Goal: Feedback & Contribution: Submit feedback/report problem

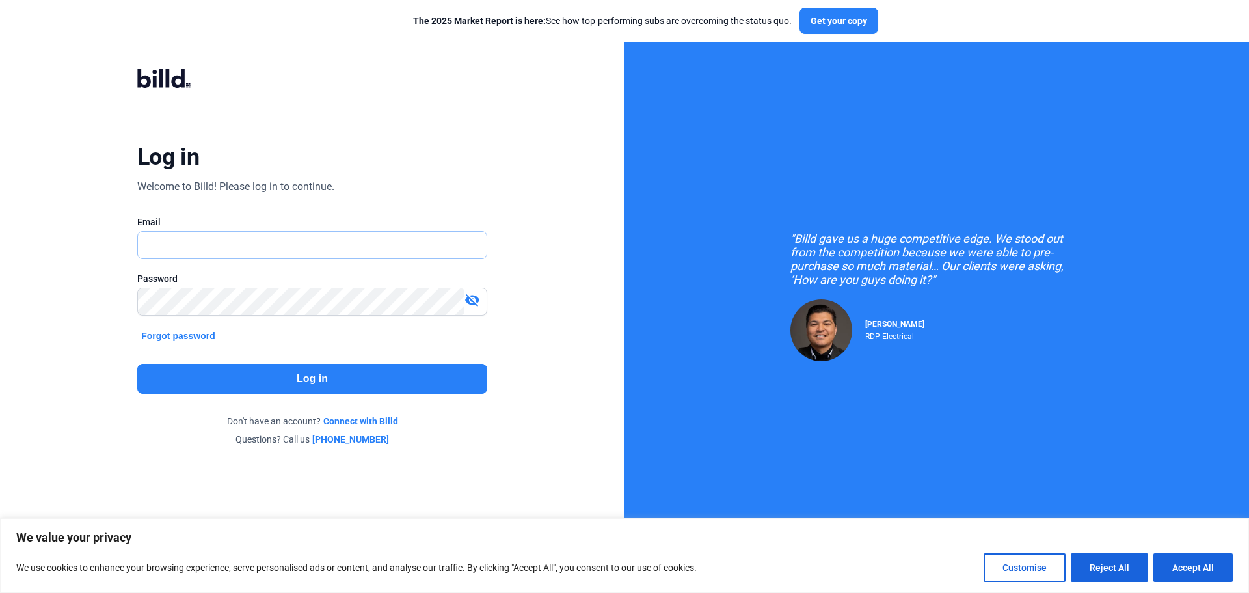
type input "[DOMAIN_NAME][EMAIL_ADDRESS][DOMAIN_NAME]"
click at [309, 367] on button "Log in" at bounding box center [312, 379] width 350 height 30
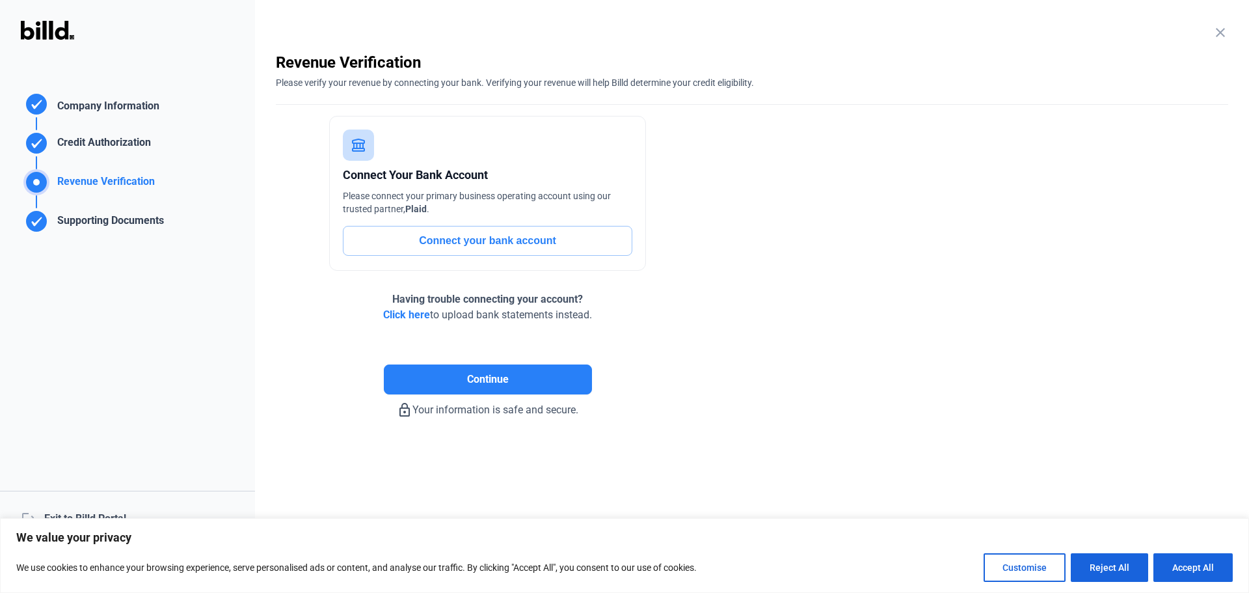
click at [104, 507] on div "logout Exit to Billd Portal" at bounding box center [127, 519] width 255 height 56
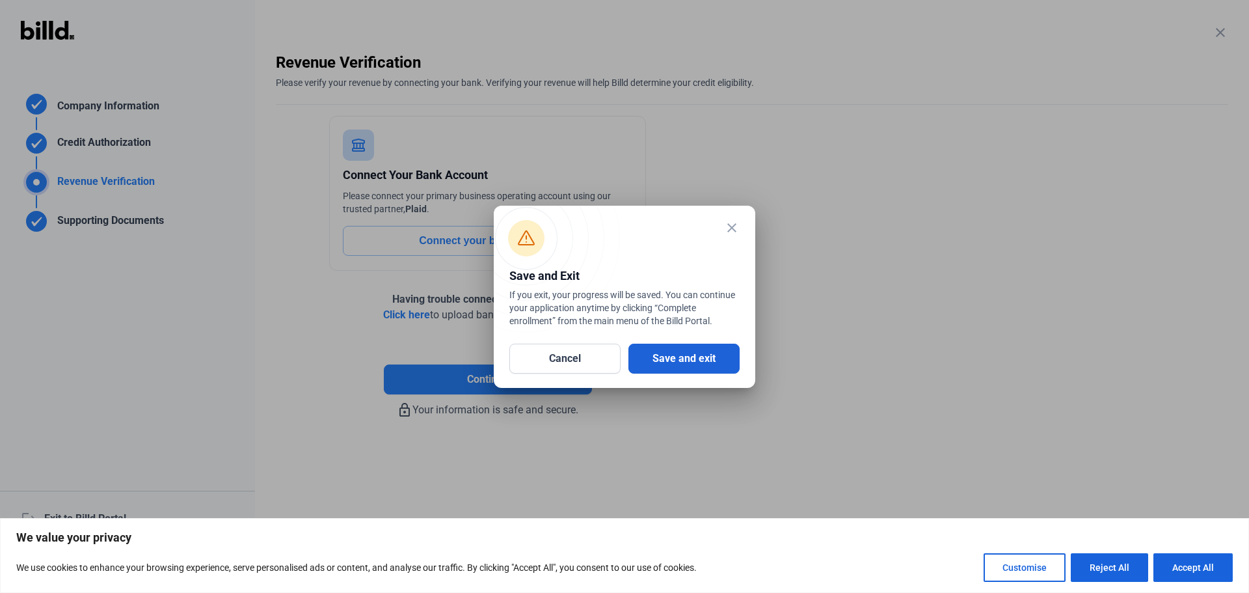
click at [696, 364] on button "Save and exit" at bounding box center [683, 359] width 111 height 30
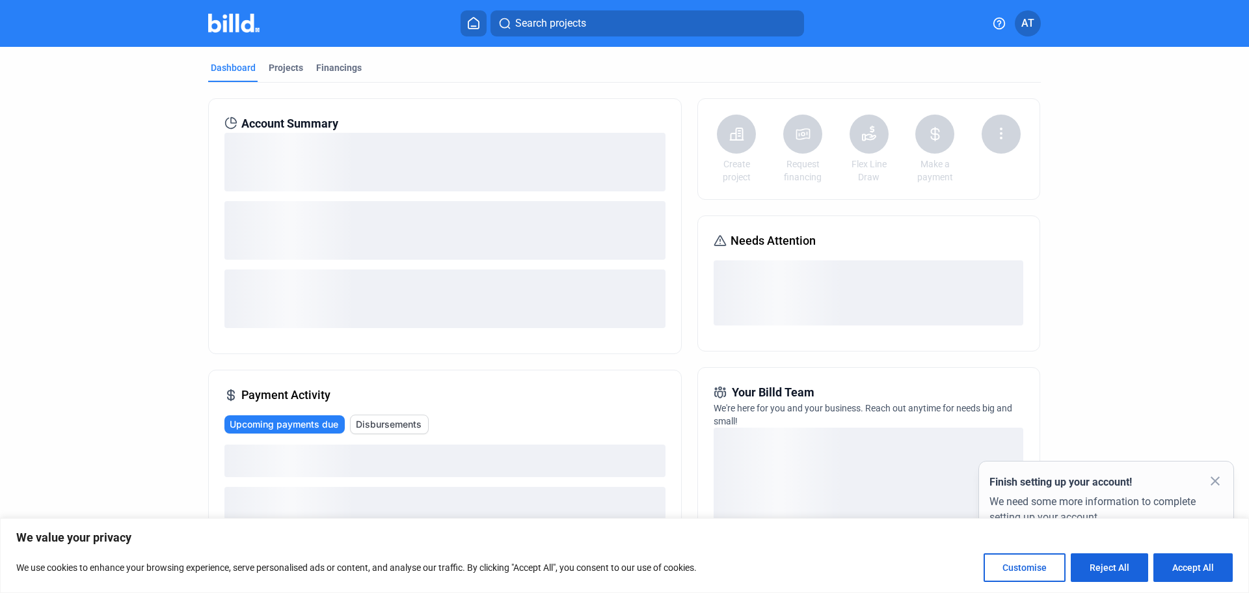
click at [997, 26] on icon at bounding box center [999, 23] width 13 height 13
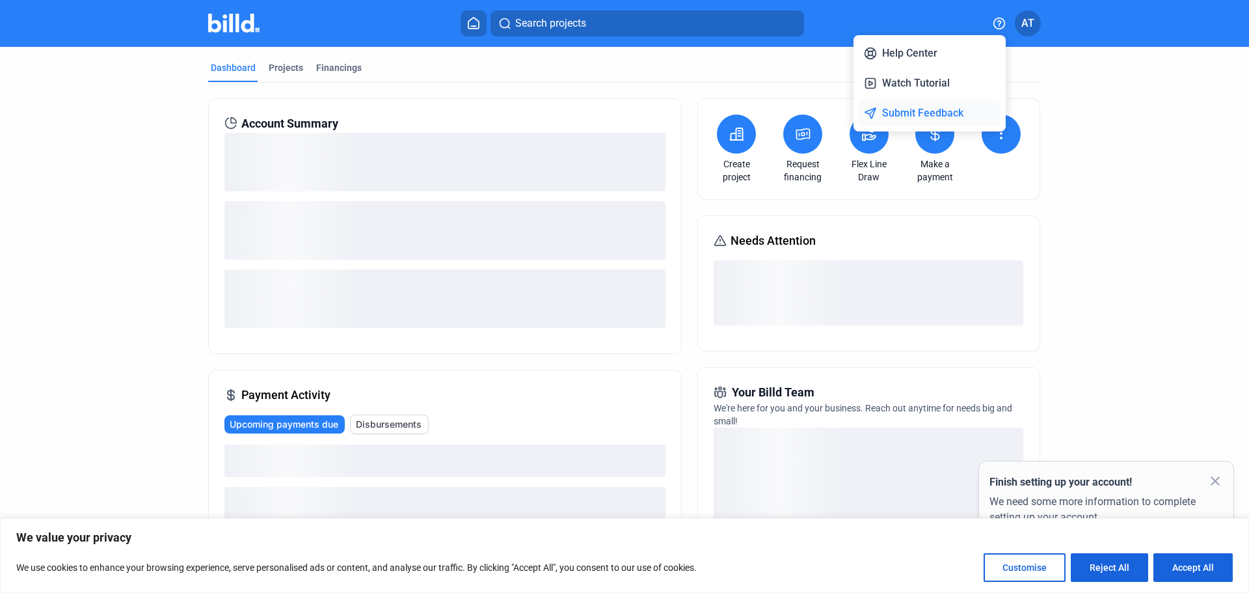
click at [919, 107] on button "Submit Feedback" at bounding box center [930, 113] width 142 height 26
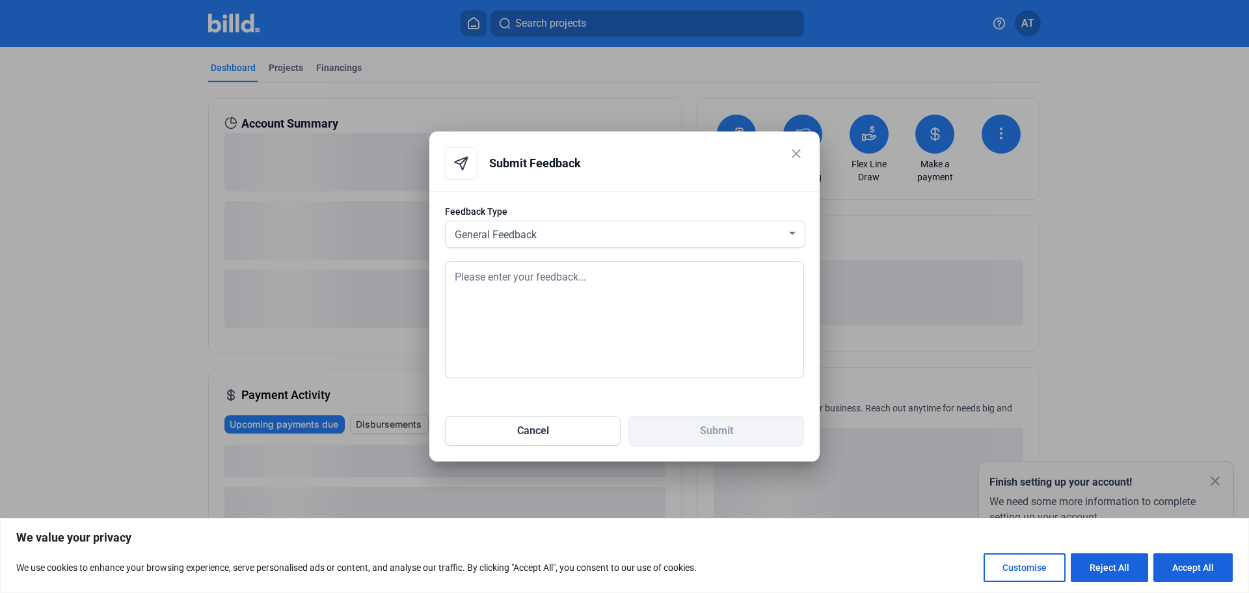
click at [547, 328] on textarea at bounding box center [624, 319] width 359 height 117
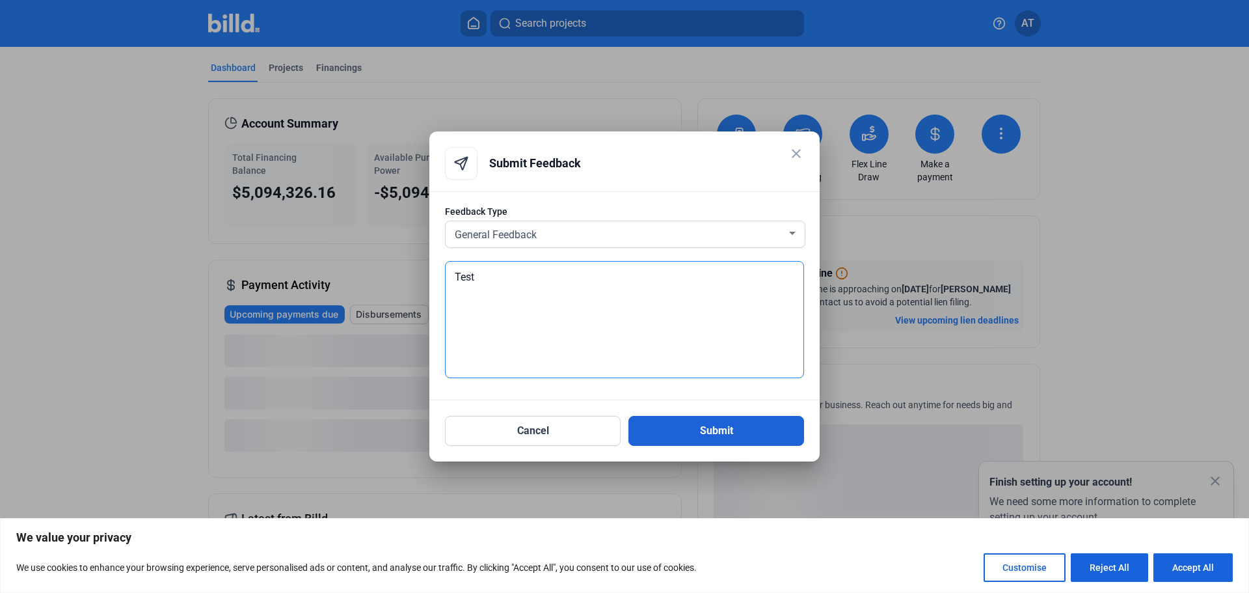
type textarea "Test"
click at [744, 434] on button "Submit" at bounding box center [716, 431] width 176 height 30
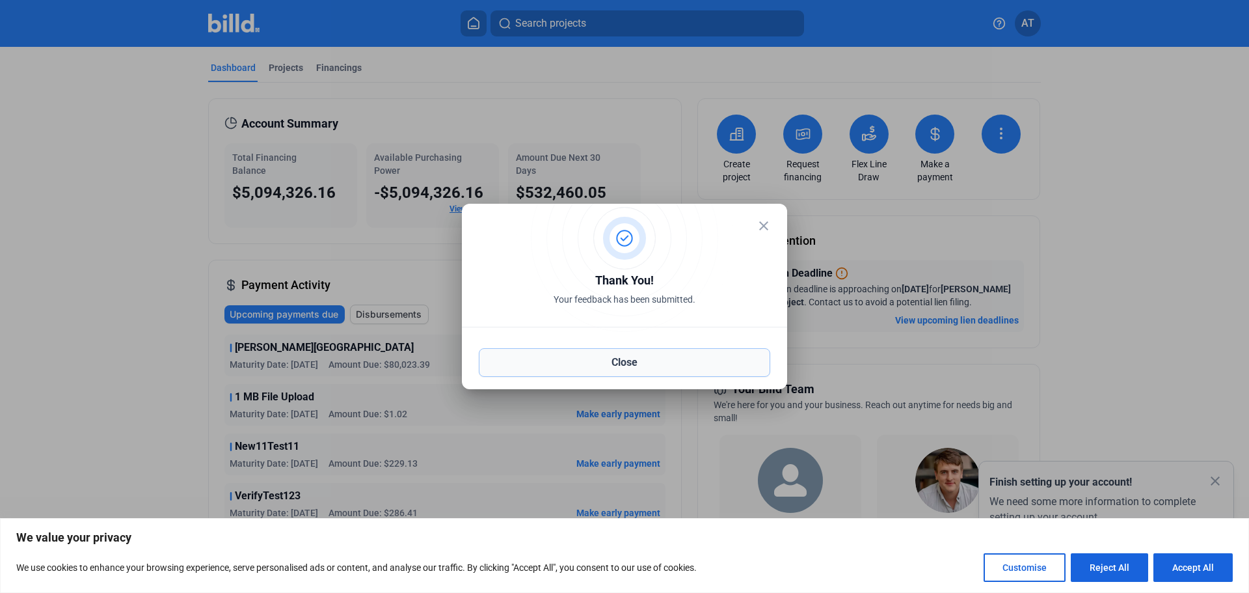
click at [623, 353] on button "Close" at bounding box center [624, 362] width 291 height 29
